Goal: Task Accomplishment & Management: Use online tool/utility

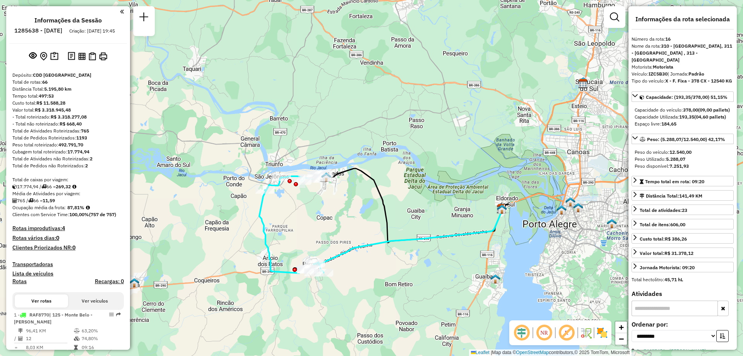
select select "**********"
click at [120, 9] on em at bounding box center [122, 11] width 4 height 7
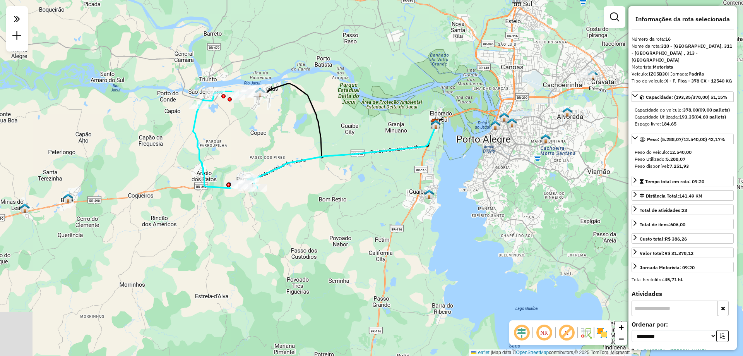
drag, startPoint x: 521, startPoint y: 210, endPoint x: 467, endPoint y: 140, distance: 89.1
click at [467, 140] on div "Janela de atendimento Grade de atendimento Capacidade Transportadoras Veículos …" at bounding box center [371, 178] width 743 height 356
click at [613, 20] on em at bounding box center [614, 16] width 9 height 9
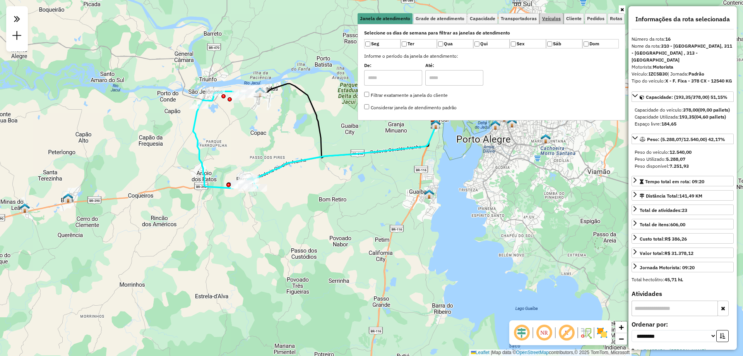
click at [552, 22] on link "Veículos" at bounding box center [551, 18] width 23 height 11
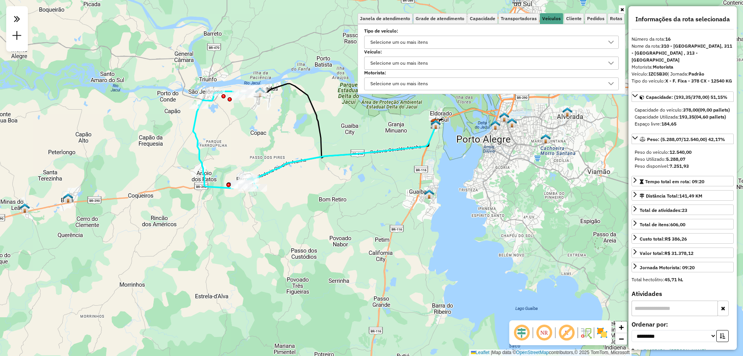
drag, startPoint x: 498, startPoint y: 168, endPoint x: 483, endPoint y: 164, distance: 16.0
click at [496, 168] on div "Janela de atendimento Grade de atendimento Capacidade Transportadoras Veículos …" at bounding box center [371, 178] width 743 height 356
click at [372, 174] on div "Janela de atendimento Grade de atendimento Capacidade Transportadoras Veículos …" at bounding box center [371, 178] width 743 height 356
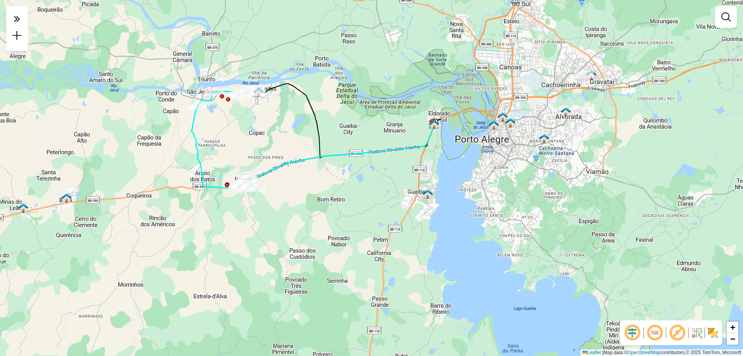
select select "**********"
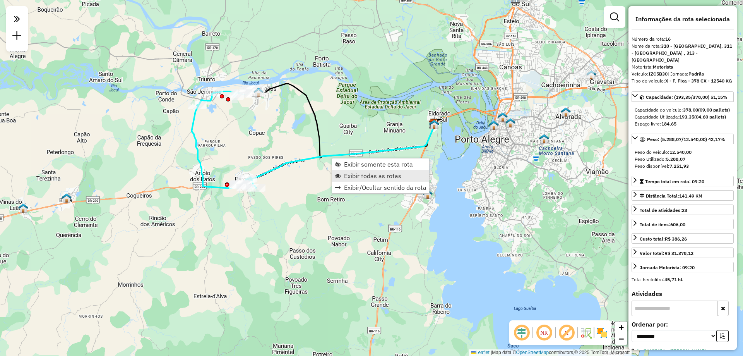
click at [366, 173] on span "Exibir todas as rotas" at bounding box center [372, 176] width 57 height 6
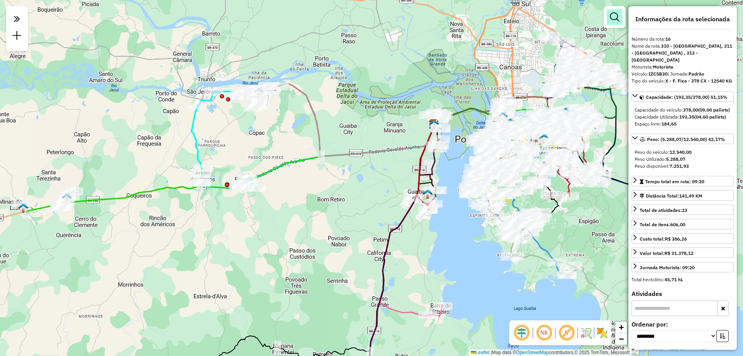
click at [616, 19] on em at bounding box center [614, 16] width 9 height 9
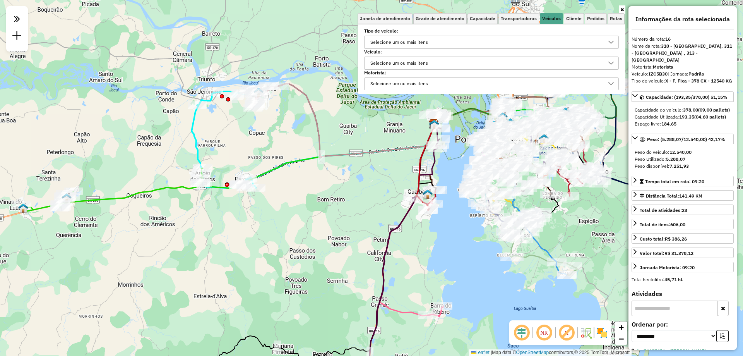
click at [438, 62] on div "Selecione um ou mais itens" at bounding box center [486, 63] width 236 height 12
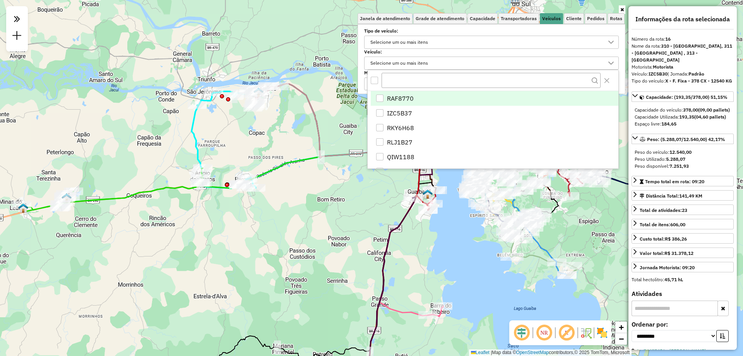
scroll to position [5, 27]
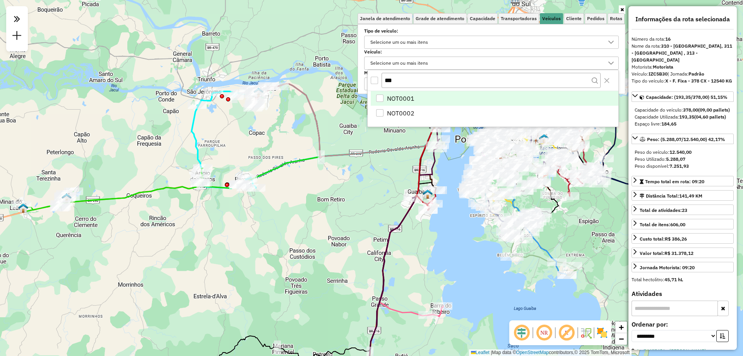
type input "***"
click at [377, 102] on li "NOT0001" at bounding box center [495, 98] width 248 height 15
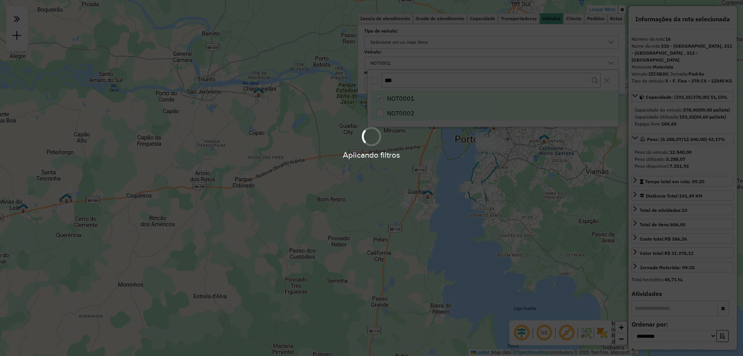
click at [379, 111] on div "Aplicando filtros" at bounding box center [371, 178] width 743 height 356
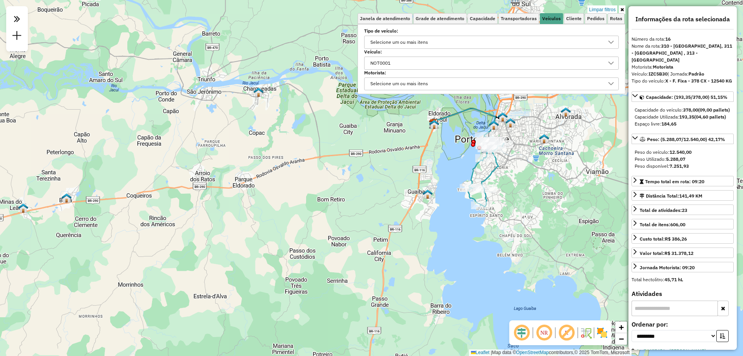
click at [414, 62] on div "NOT0001" at bounding box center [486, 63] width 236 height 12
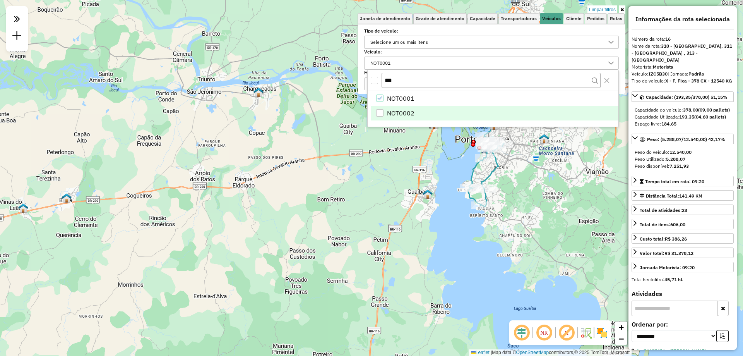
click at [378, 111] on div "NOT0002" at bounding box center [379, 112] width 7 height 7
click at [618, 276] on div "Limpar filtros Janela de atendimento Grade de atendimento Capacidade Transporta…" at bounding box center [371, 178] width 743 height 356
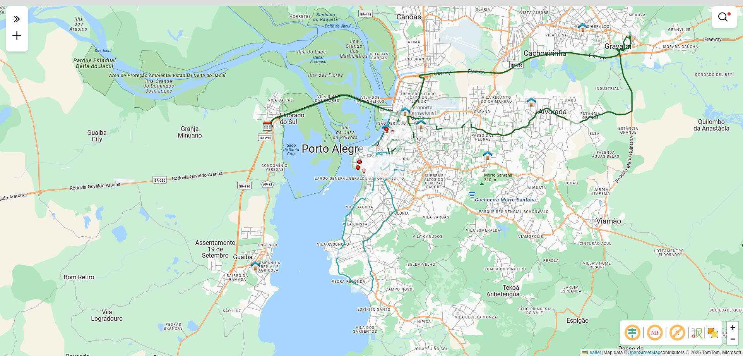
drag, startPoint x: 632, startPoint y: 130, endPoint x: 576, endPoint y: 174, distance: 71.2
click at [576, 174] on div "Limpar filtros Janela de atendimento Grade de atendimento Capacidade Transporta…" at bounding box center [371, 178] width 743 height 356
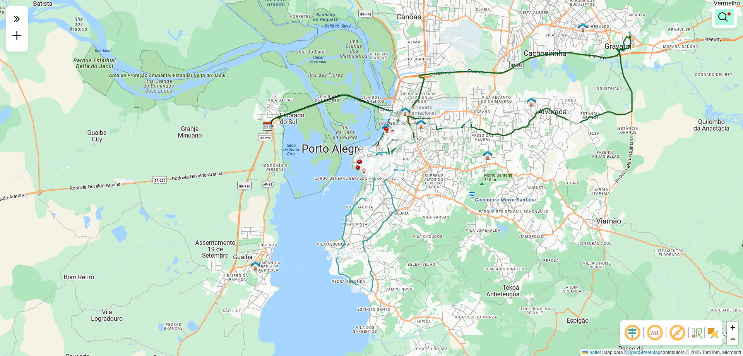
click at [724, 12] on link at bounding box center [724, 16] width 19 height 15
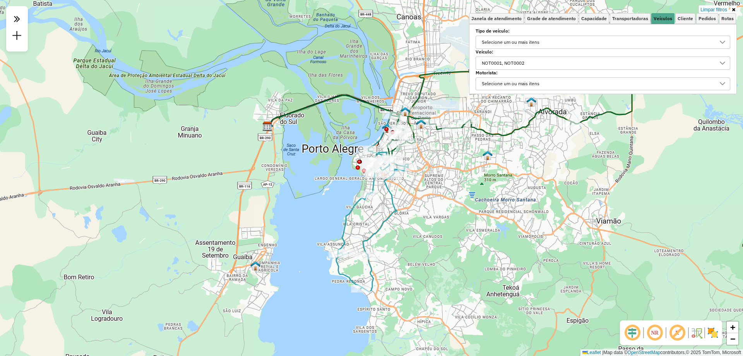
click at [549, 65] on div "NOT0001, NOT0002" at bounding box center [597, 63] width 236 height 12
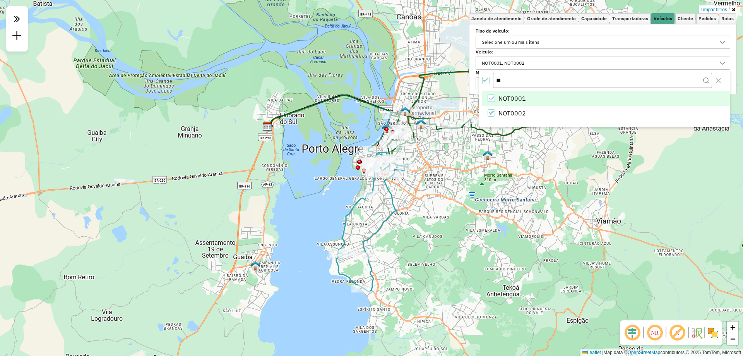
type input "*"
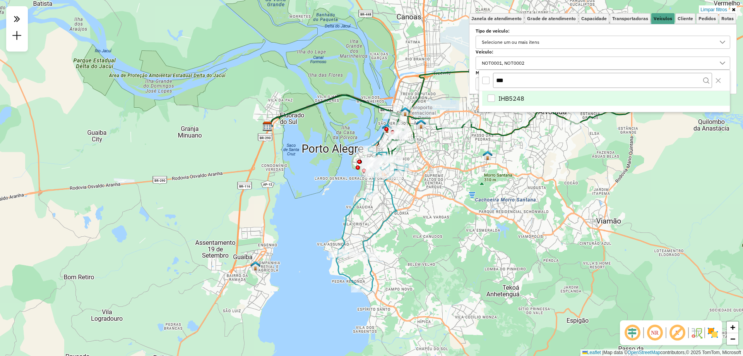
type input "***"
click at [489, 98] on div "IHB5248" at bounding box center [491, 97] width 7 height 7
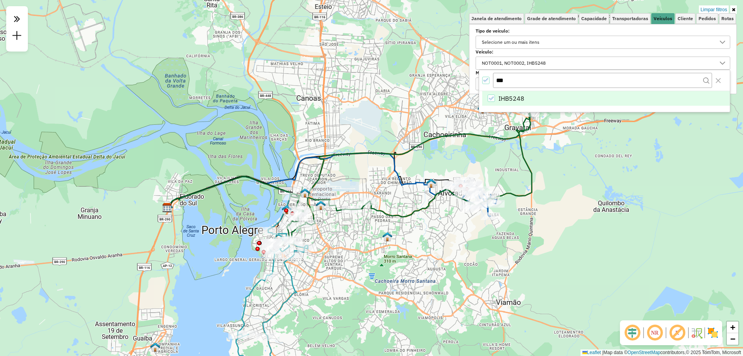
drag, startPoint x: 568, startPoint y: 177, endPoint x: 584, endPoint y: 205, distance: 31.5
click at [472, 257] on div "Limpar filtros Janela de atendimento Grade de atendimento Capacidade Transporta…" at bounding box center [371, 178] width 743 height 356
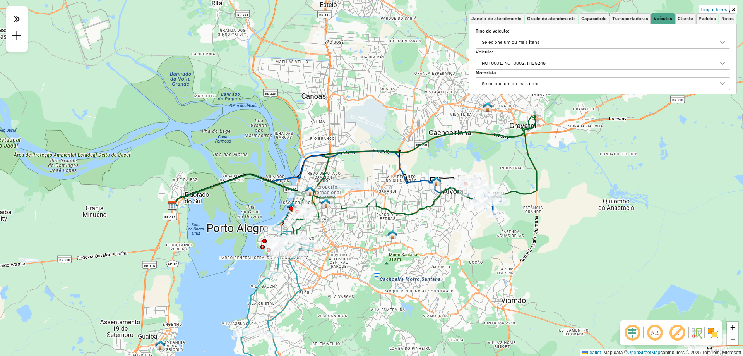
click at [735, 8] on icon at bounding box center [733, 9] width 3 height 5
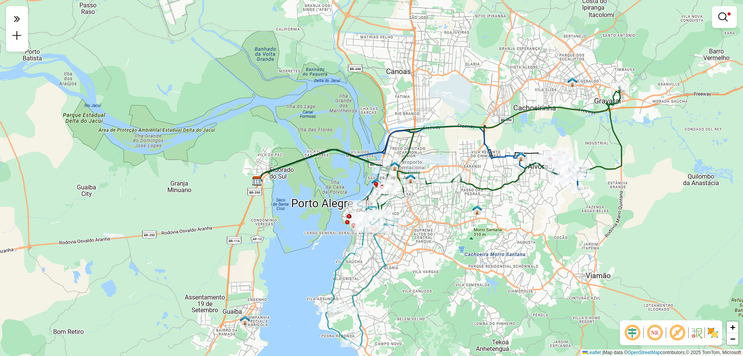
drag, startPoint x: 416, startPoint y: 301, endPoint x: 501, endPoint y: 272, distance: 89.9
click at [501, 272] on div "Limpar filtros Janela de atendimento Grade de atendimento Capacidade Transporta…" at bounding box center [371, 178] width 743 height 356
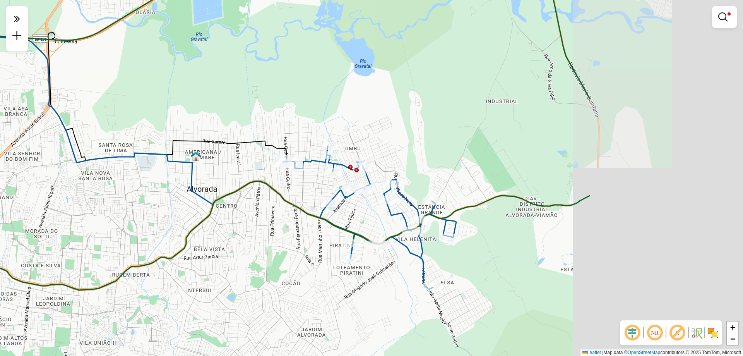
drag, startPoint x: 632, startPoint y: 264, endPoint x: 412, endPoint y: 298, distance: 222.4
click at [412, 298] on div "Limpar filtros Janela de atendimento Grade de atendimento Capacidade Transporta…" at bounding box center [371, 178] width 743 height 356
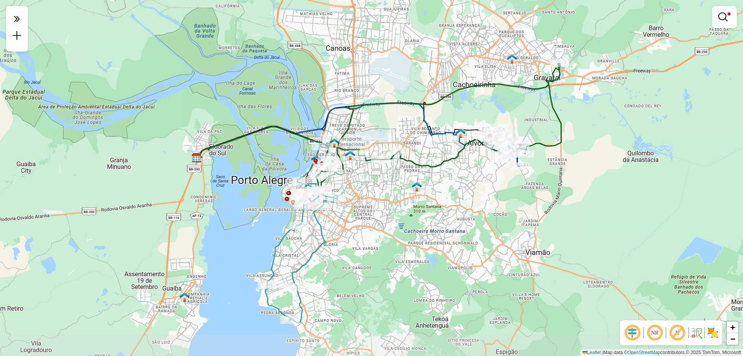
drag, startPoint x: 474, startPoint y: 239, endPoint x: 523, endPoint y: 186, distance: 71.5
click at [523, 186] on div "Limpar filtros Janela de atendimento Grade de atendimento Capacidade Transporta…" at bounding box center [371, 178] width 743 height 356
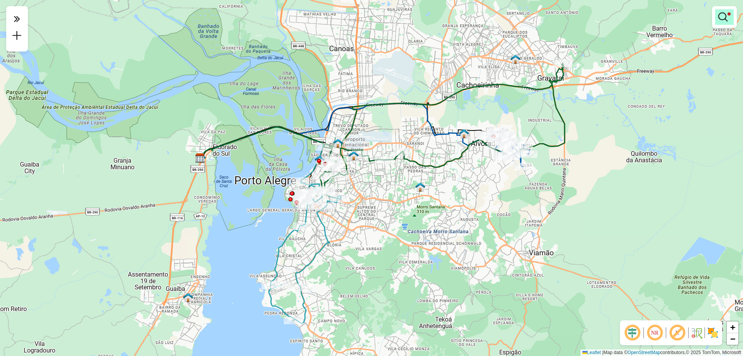
drag, startPoint x: 726, startPoint y: 20, endPoint x: 710, endPoint y: 37, distance: 23.8
click at [726, 20] on em at bounding box center [722, 16] width 9 height 9
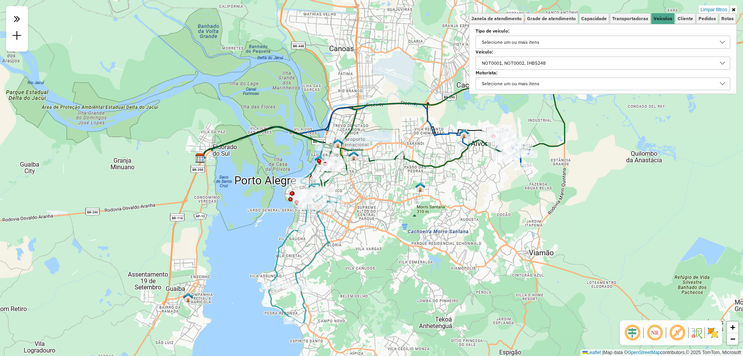
click at [555, 69] on div "NOT0001, NOT0002, IHB5248" at bounding box center [597, 63] width 236 height 12
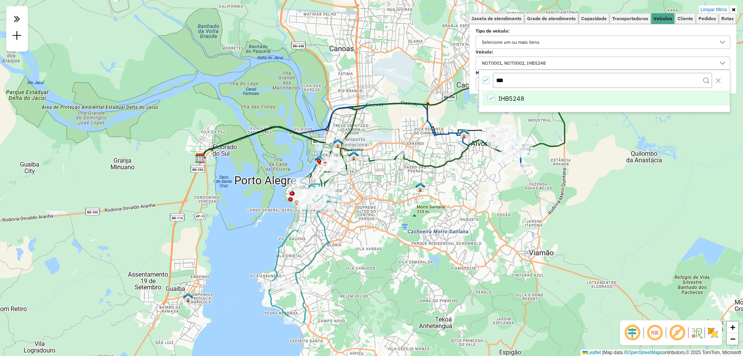
click at [490, 99] on icon "IHB5248" at bounding box center [490, 98] width 5 height 5
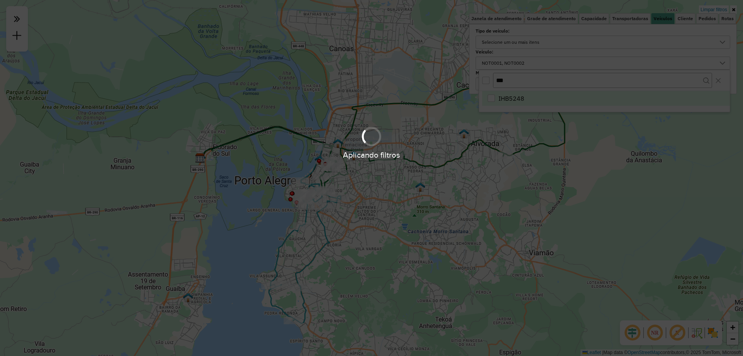
click at [659, 129] on div "Aplicando filtros" at bounding box center [371, 142] width 743 height 37
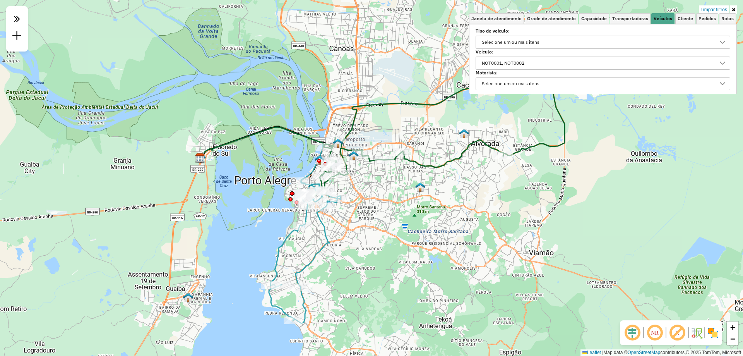
click at [734, 9] on icon at bounding box center [733, 9] width 3 height 5
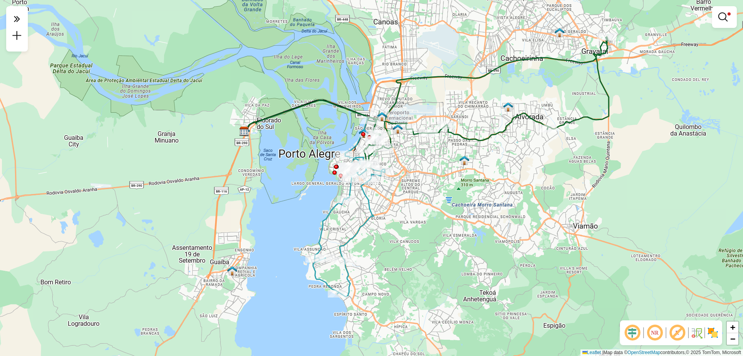
drag, startPoint x: 549, startPoint y: 196, endPoint x: 595, endPoint y: 177, distance: 50.3
click at [595, 177] on div "Limpar filtros Janela de atendimento Grade de atendimento Capacidade Transporta…" at bounding box center [371, 178] width 743 height 356
